Goal: Navigation & Orientation: Find specific page/section

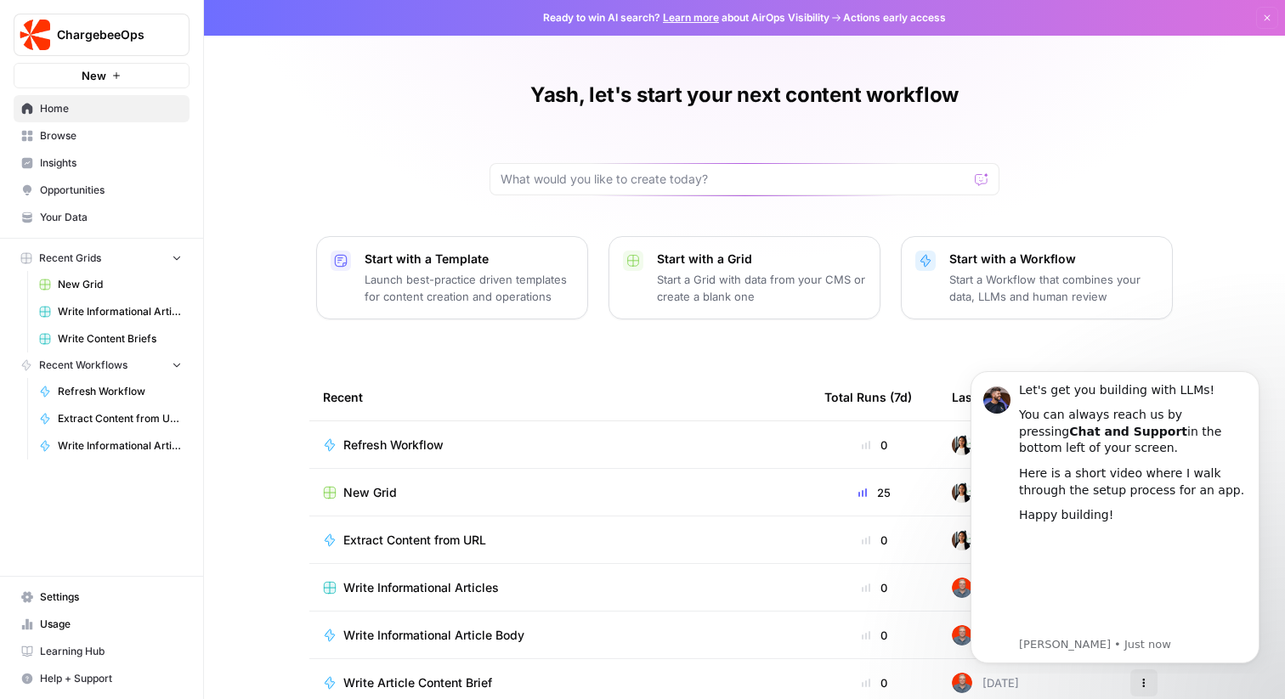
click at [86, 592] on span "Settings" at bounding box center [111, 597] width 142 height 15
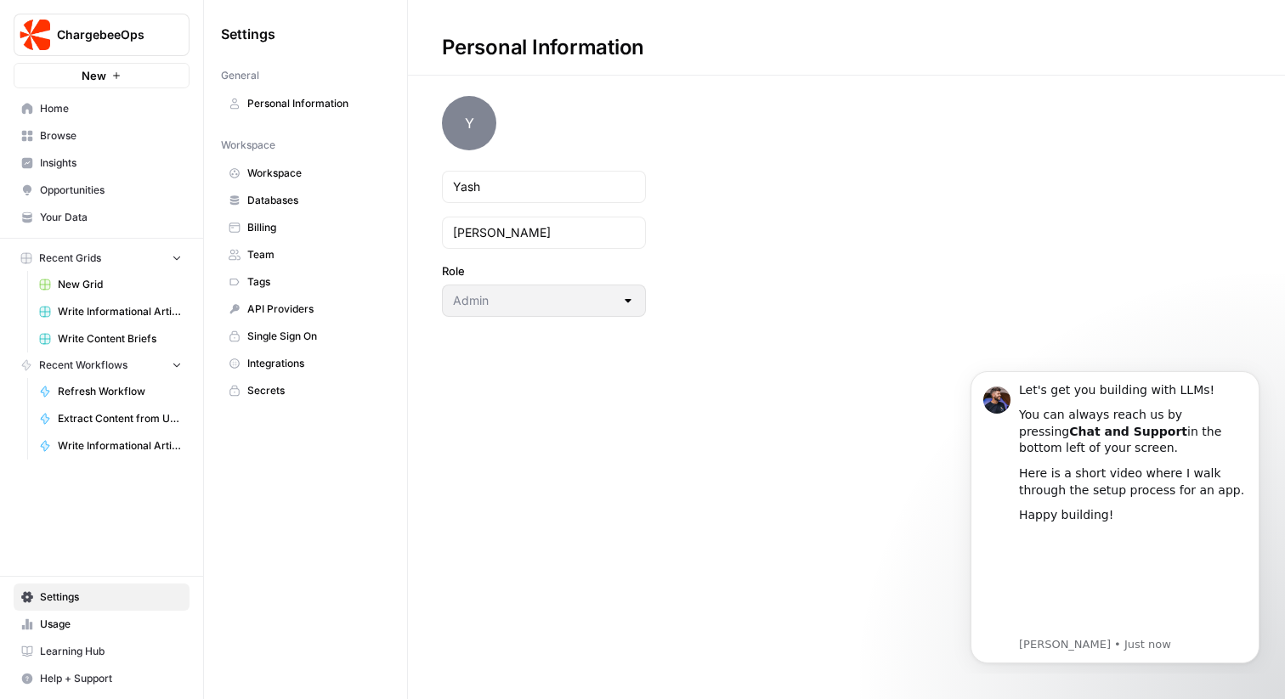
click at [303, 254] on span "Team" at bounding box center [314, 254] width 135 height 15
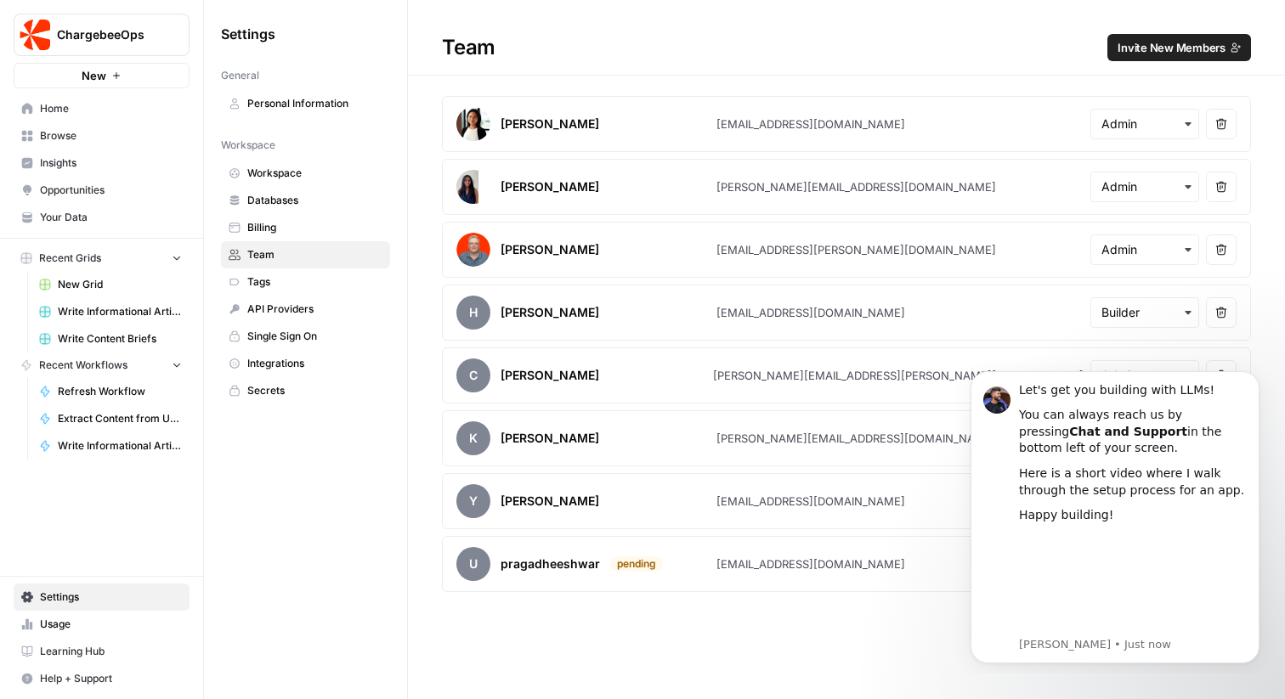
click at [99, 110] on span "Home" at bounding box center [111, 108] width 142 height 15
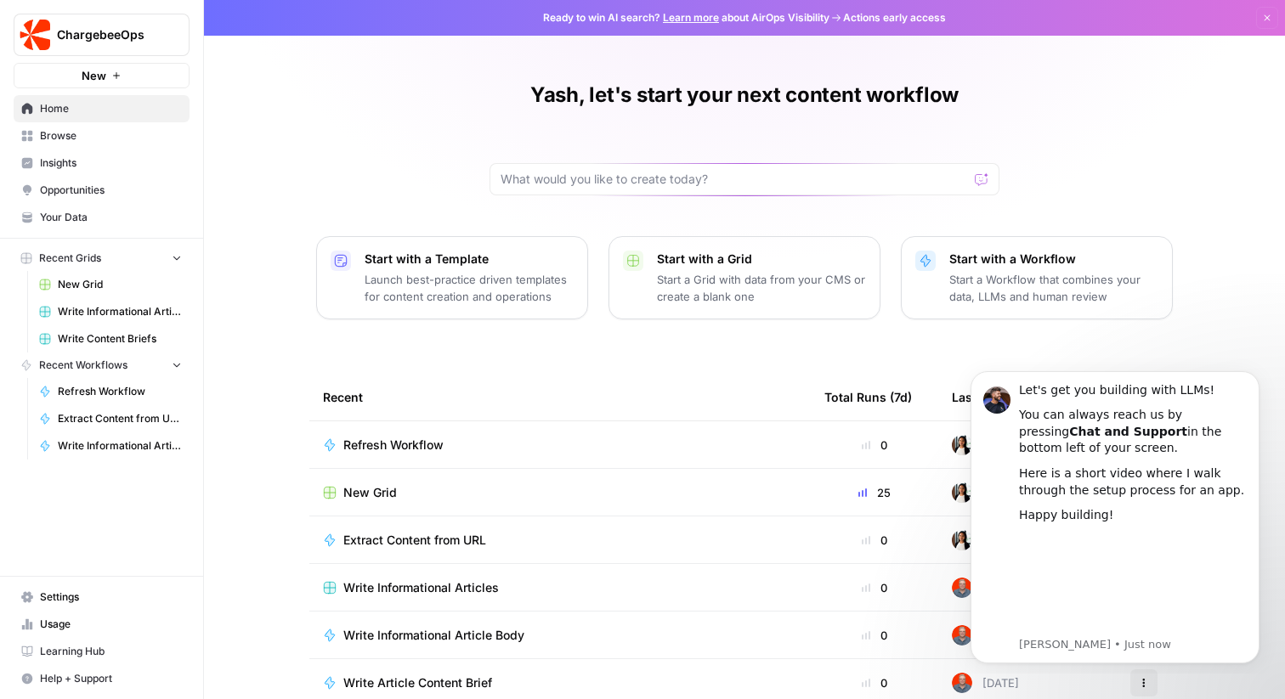
scroll to position [82, 0]
